Goal: Information Seeking & Learning: Check status

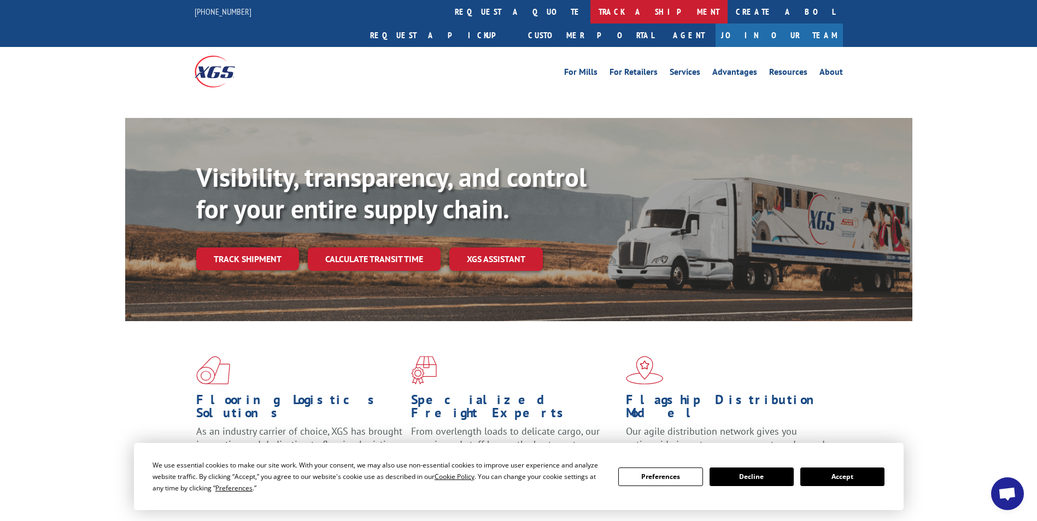
click at [590, 11] on link "track a shipment" at bounding box center [658, 12] width 137 height 24
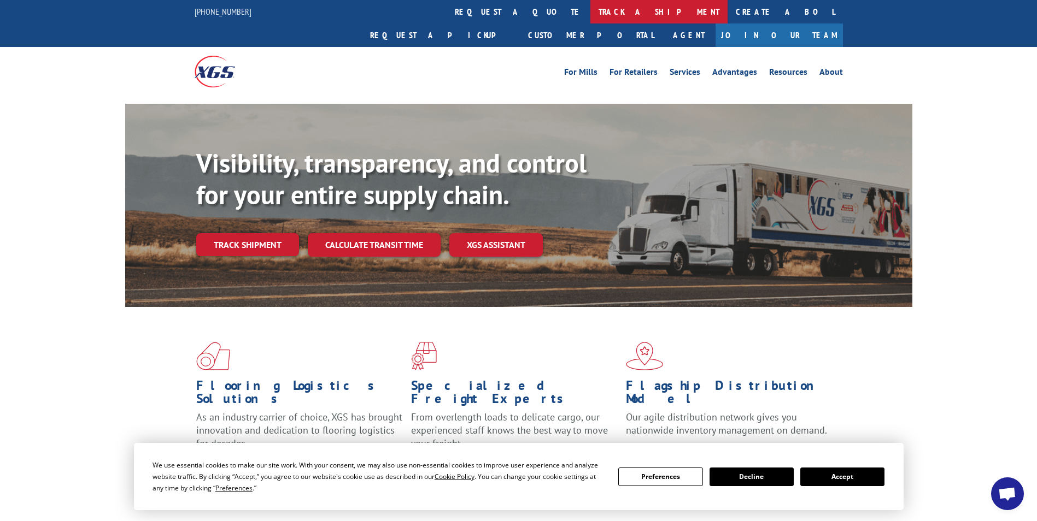
click at [590, 7] on link "track a shipment" at bounding box center [658, 12] width 137 height 24
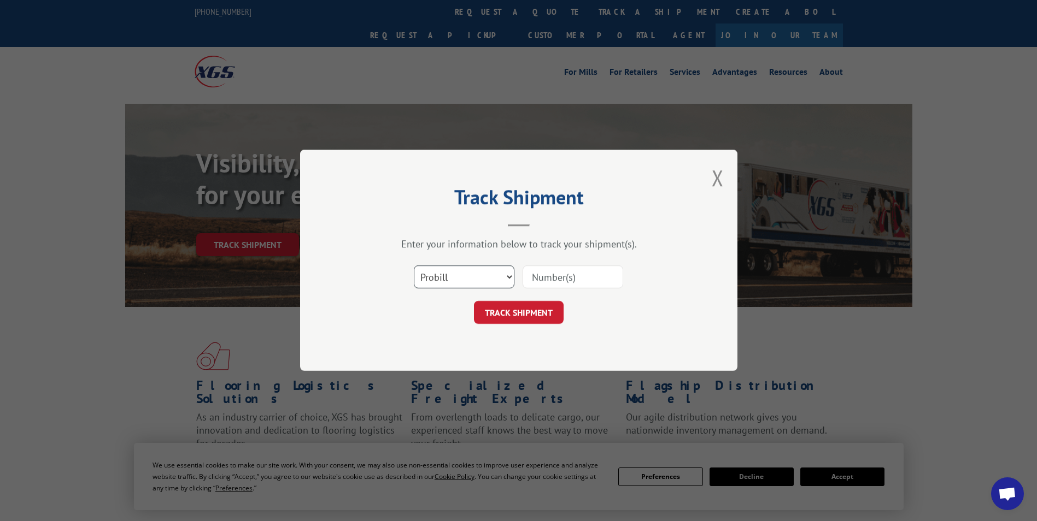
click at [475, 280] on select "Select category... Probill BOL PO" at bounding box center [464, 277] width 101 height 23
select select "bol"
click at [414, 266] on select "Select category... Probill BOL PO" at bounding box center [464, 277] width 101 height 23
click at [537, 269] on input at bounding box center [573, 277] width 101 height 23
type input "463552"
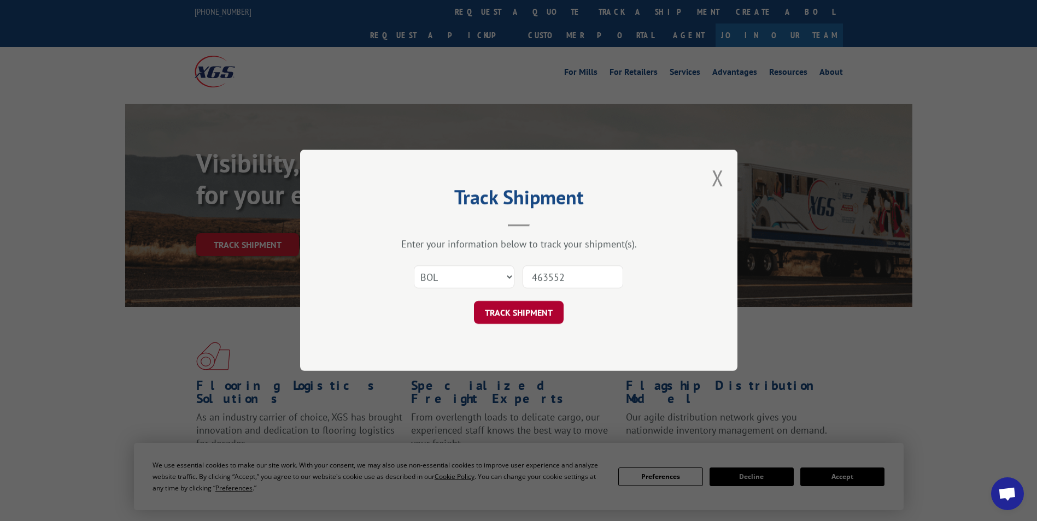
click at [533, 310] on button "TRACK SHIPMENT" at bounding box center [519, 313] width 90 height 23
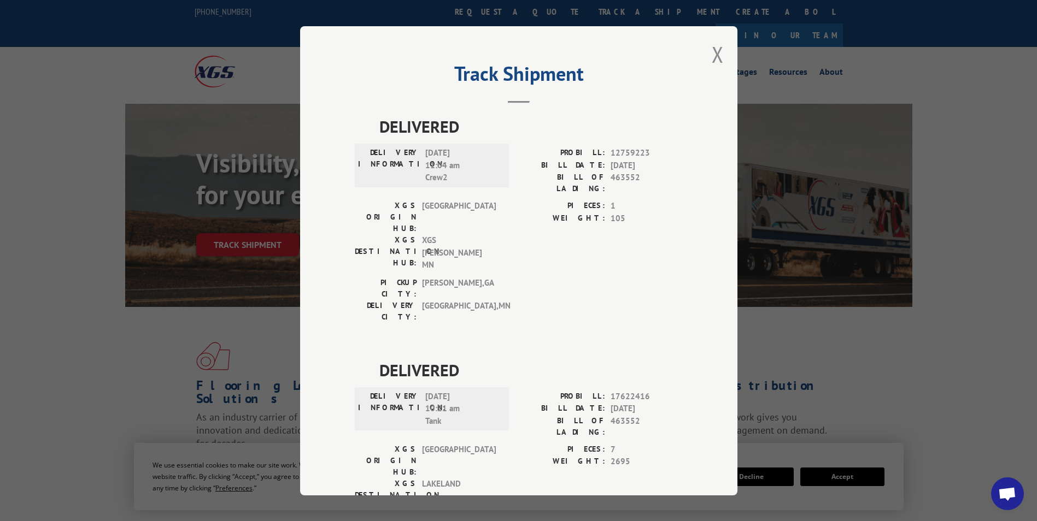
scroll to position [23, 0]
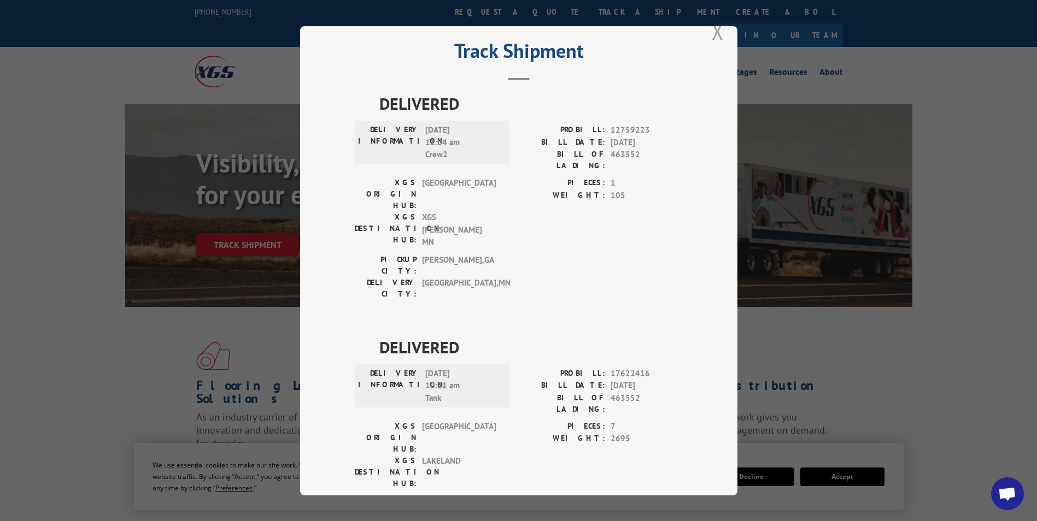
click at [712, 28] on button "Close modal" at bounding box center [718, 31] width 12 height 29
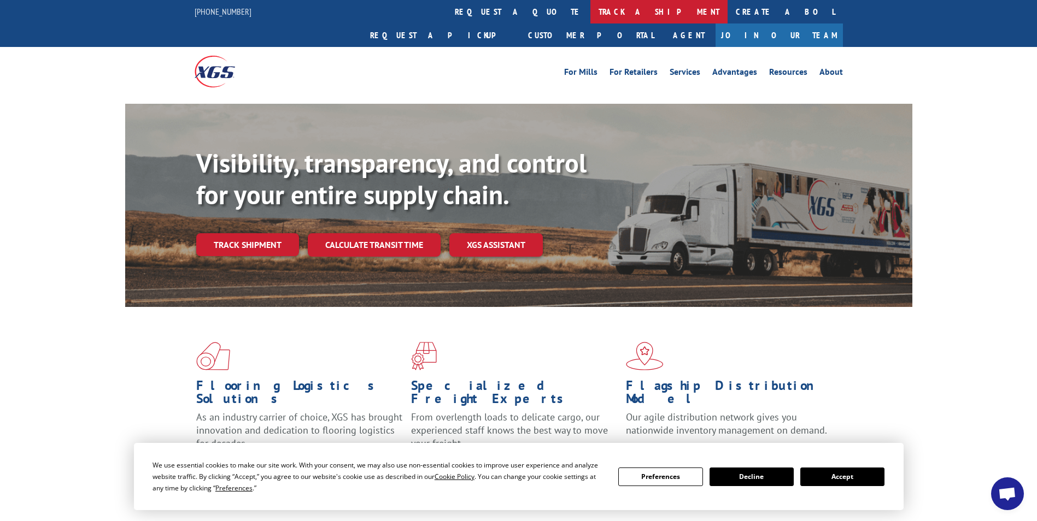
click at [590, 14] on link "track a shipment" at bounding box center [658, 12] width 137 height 24
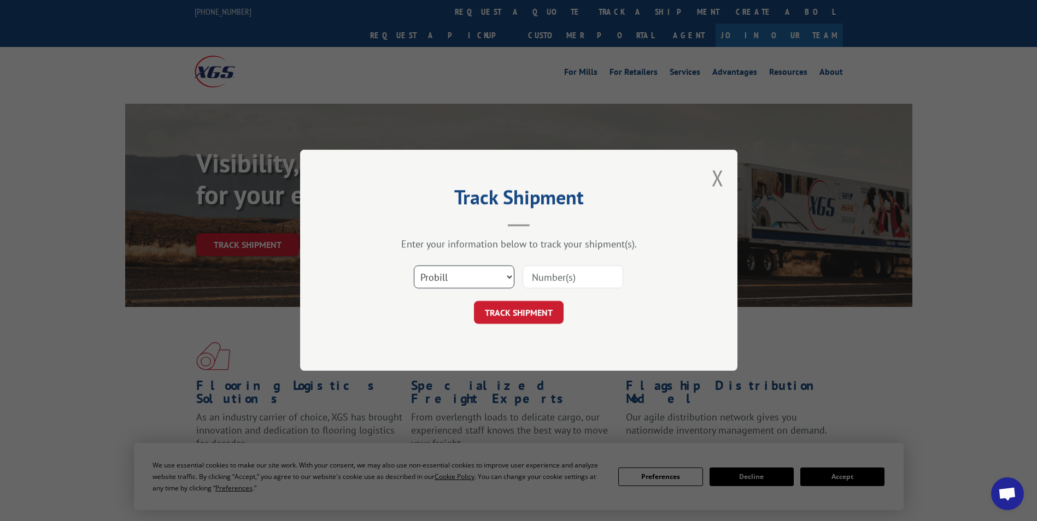
click at [479, 282] on select "Select category... Probill BOL PO" at bounding box center [464, 277] width 101 height 23
select select "bol"
click at [414, 266] on select "Select category... Probill BOL PO" at bounding box center [464, 277] width 101 height 23
click at [570, 280] on input at bounding box center [573, 277] width 101 height 23
type input "458056"
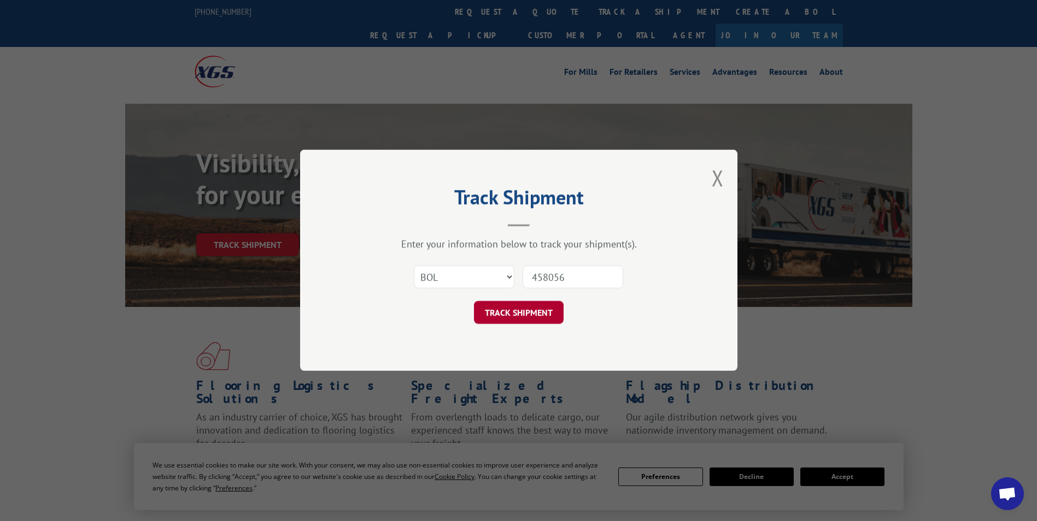
click at [505, 314] on button "TRACK SHIPMENT" at bounding box center [519, 313] width 90 height 23
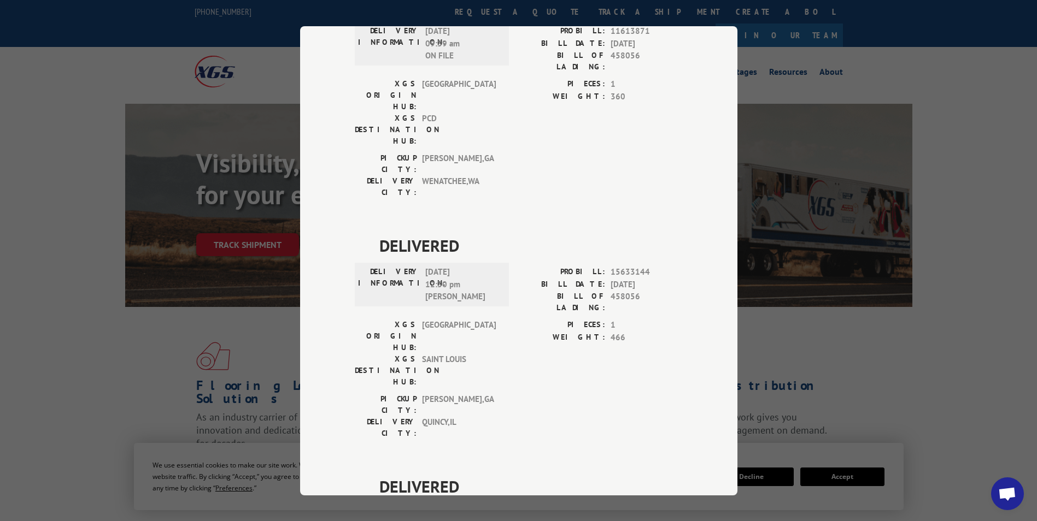
scroll to position [377, 0]
